Goal: Find specific page/section: Find specific page/section

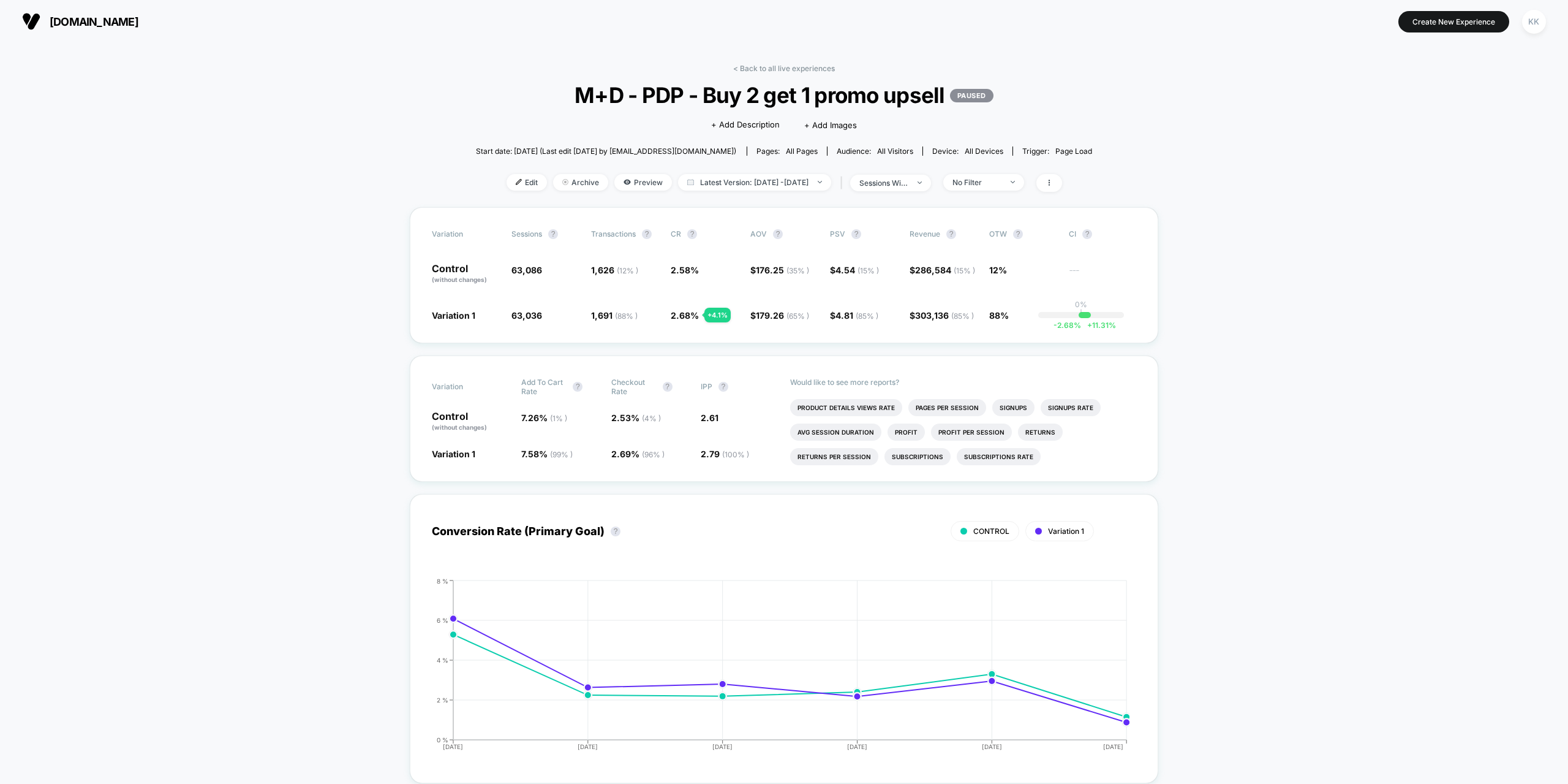
click at [135, 21] on span "[DOMAIN_NAME]" at bounding box center [93, 22] width 88 height 13
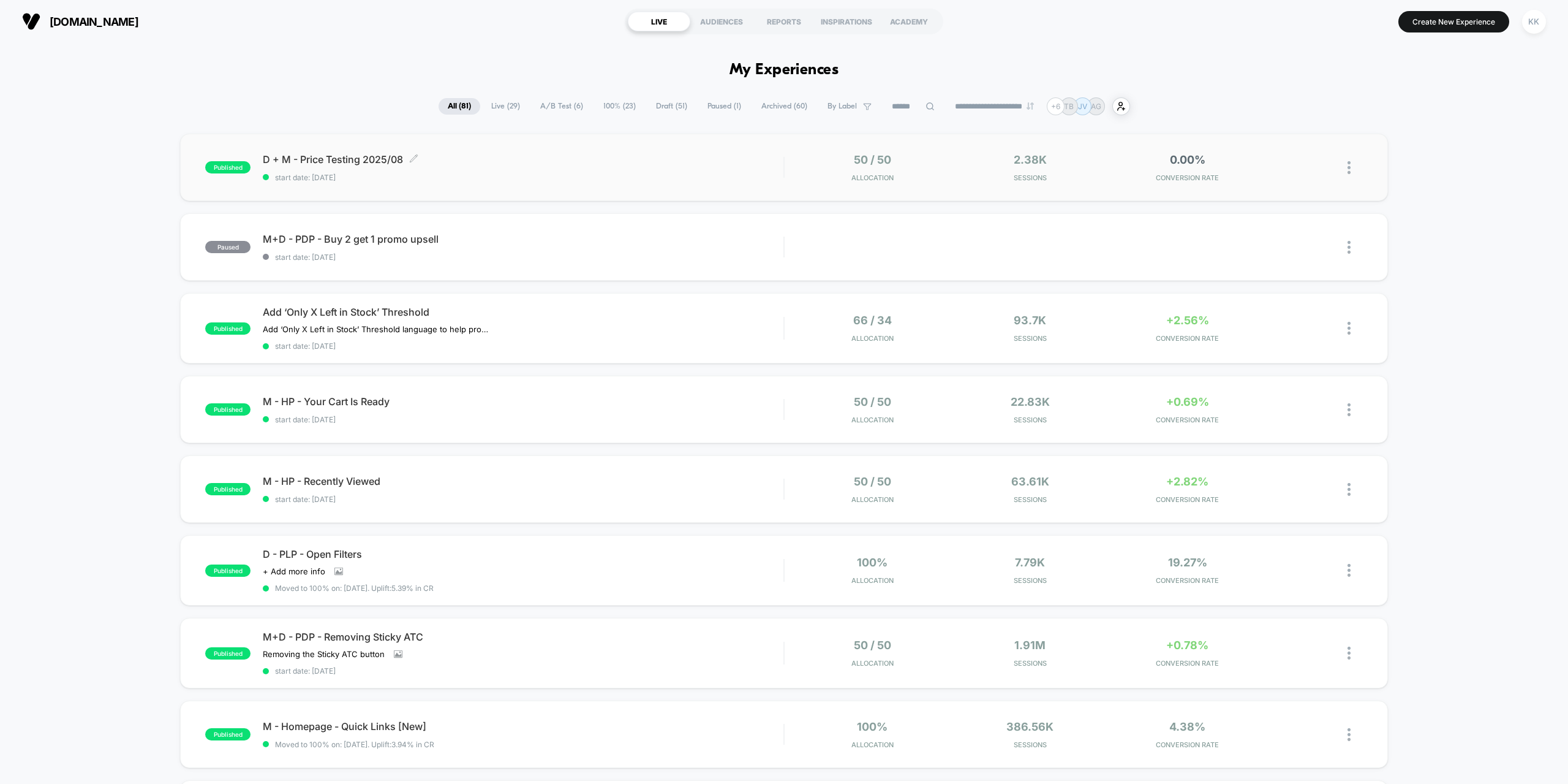
click at [569, 166] on div "D + M - Price Testing 2025/08 Click to edit experience details Click to edit ex…" at bounding box center [522, 167] width 520 height 29
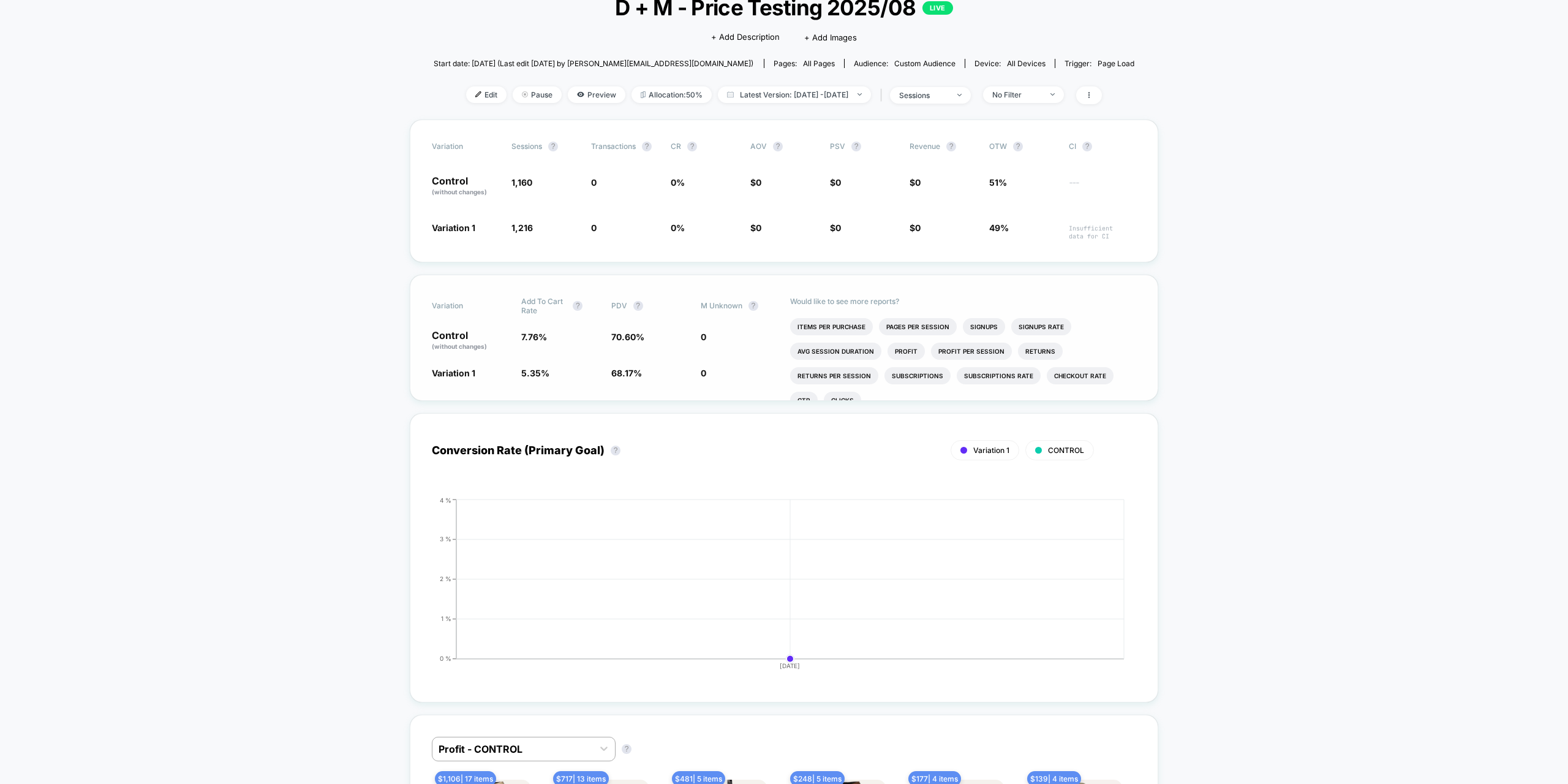
scroll to position [61, 0]
